Goal: Task Accomplishment & Management: Complete application form

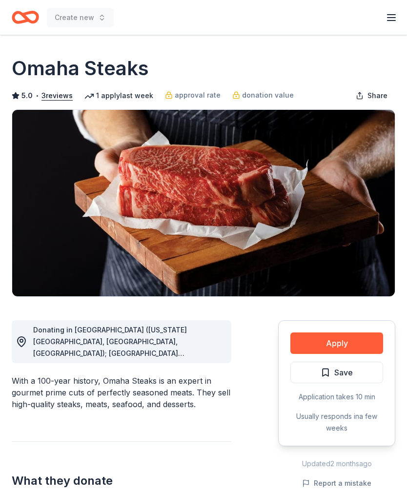
click at [345, 346] on button "Apply" at bounding box center [337, 343] width 93 height 21
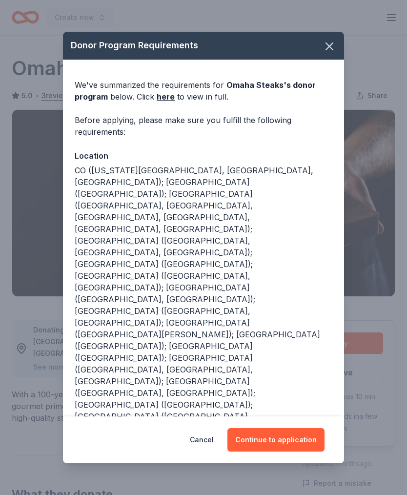
click at [278, 440] on button "Continue to application" at bounding box center [276, 439] width 97 height 23
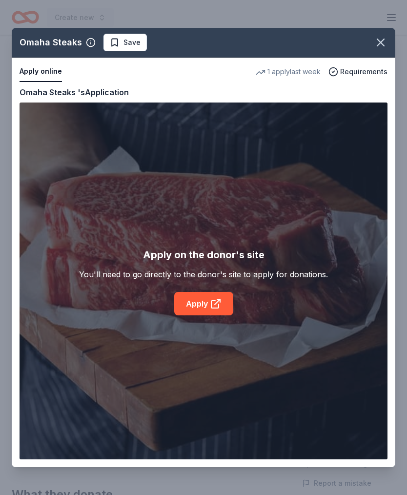
click at [208, 302] on link "Apply" at bounding box center [203, 303] width 59 height 23
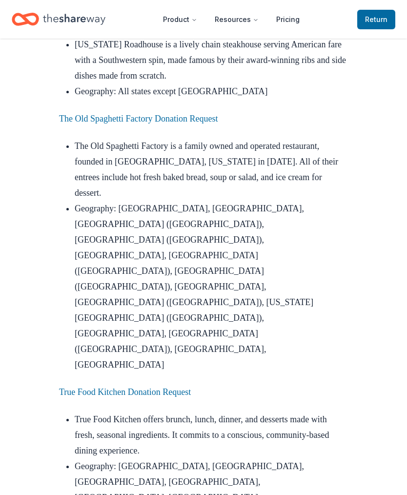
scroll to position [1433, 0]
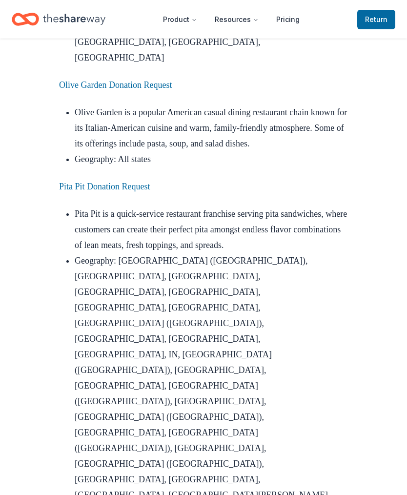
scroll to position [2538, 0]
